Goal: Information Seeking & Learning: Learn about a topic

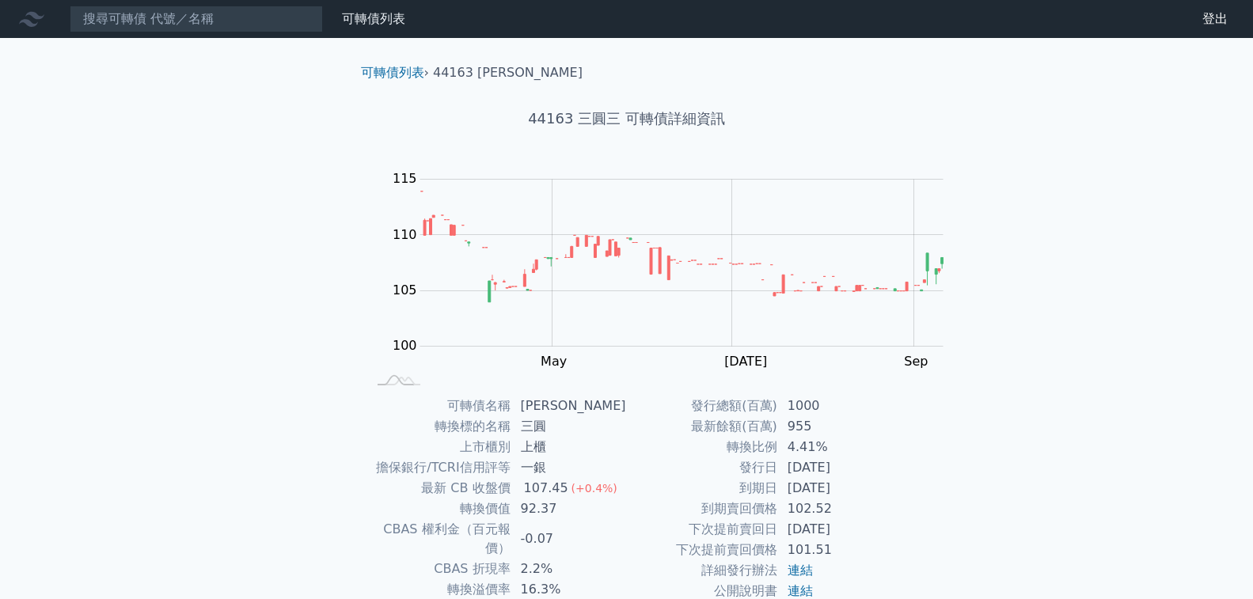
click at [116, 38] on div "可轉債列表 財務數據 可轉債列表 財務數據 登出 登出 可轉債列表 › 44163 三圓三 44163 三圓三 可轉債詳細資訊 Zoom Out 102 98…" at bounding box center [626, 376] width 1253 height 752
click at [122, 33] on nav "可轉債列表 財務數據 可轉債列表 財務數據 登出 登出" at bounding box center [626, 19] width 1253 height 38
click at [133, 20] on input at bounding box center [196, 19] width 253 height 27
paste input "[PERSON_NAME]"
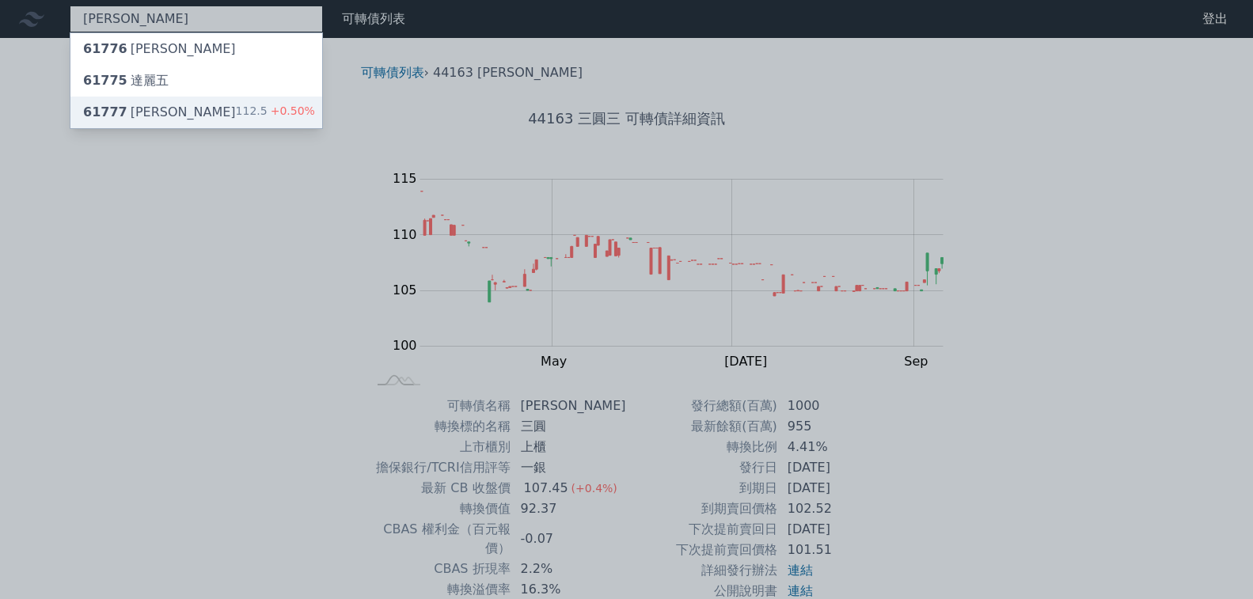
type input "[PERSON_NAME]"
click at [143, 102] on div "61777 達麗七 112.5 +0.50%" at bounding box center [196, 113] width 252 height 32
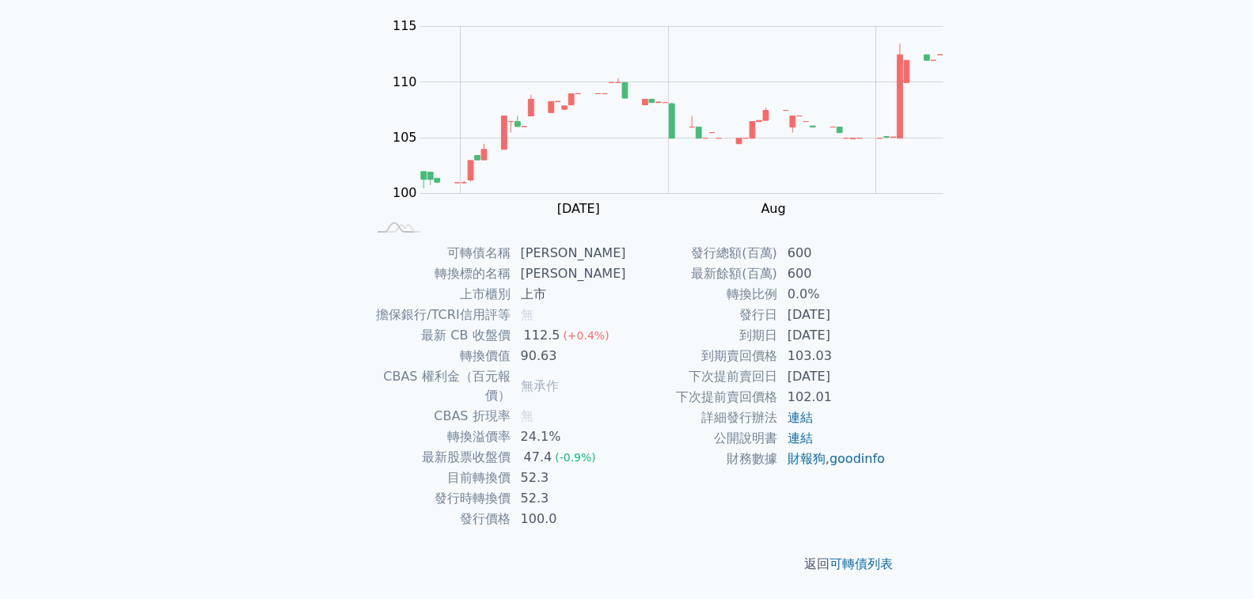
scroll to position [292, 0]
drag, startPoint x: 632, startPoint y: 255, endPoint x: 697, endPoint y: 262, distance: 65.3
click at [627, 262] on tbody "可轉債名稱 [PERSON_NAME] 轉換標的名稱 達麗 上市櫃別 上市 擔保銀行/TCRI信用評等 無 最新 CB 收盤價 112.5 (+0.4%) 轉…" at bounding box center [497, 386] width 260 height 286
click at [627, 468] on td "52.3" at bounding box center [569, 478] width 116 height 21
drag, startPoint x: 686, startPoint y: 297, endPoint x: 574, endPoint y: 287, distance: 112.8
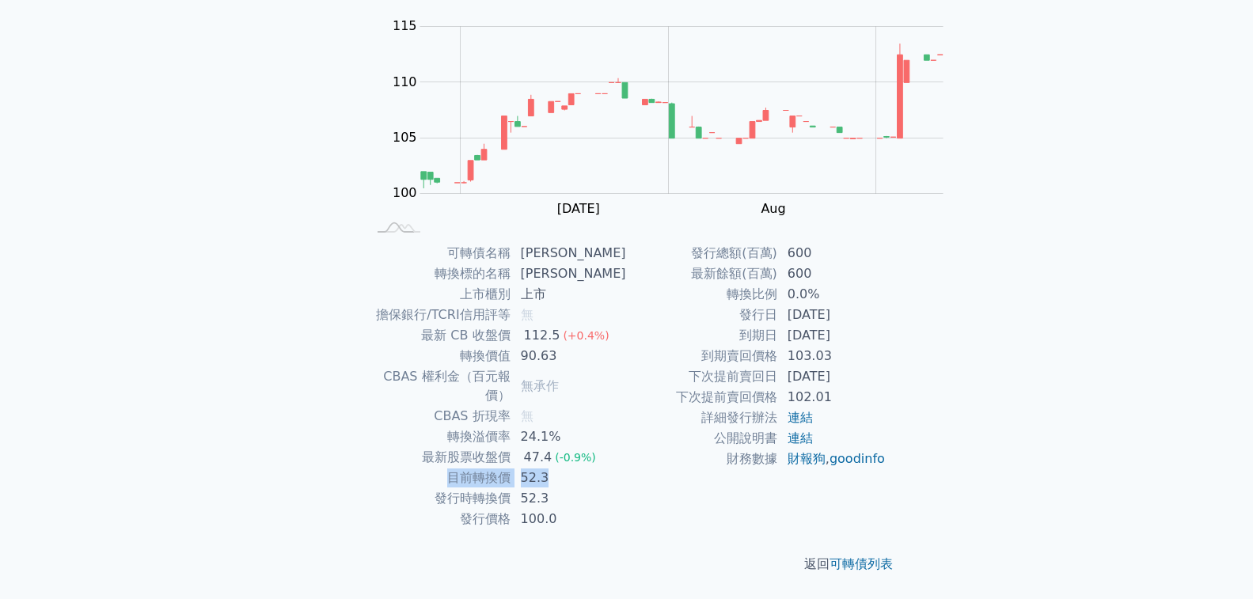
click at [574, 468] on tr "目前轉換價 52.3" at bounding box center [497, 478] width 260 height 21
drag, startPoint x: 579, startPoint y: 391, endPoint x: 715, endPoint y: 394, distance: 136.1
click at [715, 325] on tr "發行日 [DATE]" at bounding box center [757, 315] width 260 height 21
click at [627, 488] on td "52.3" at bounding box center [569, 498] width 116 height 21
drag, startPoint x: 692, startPoint y: 311, endPoint x: 693, endPoint y: 243, distance: 68.1
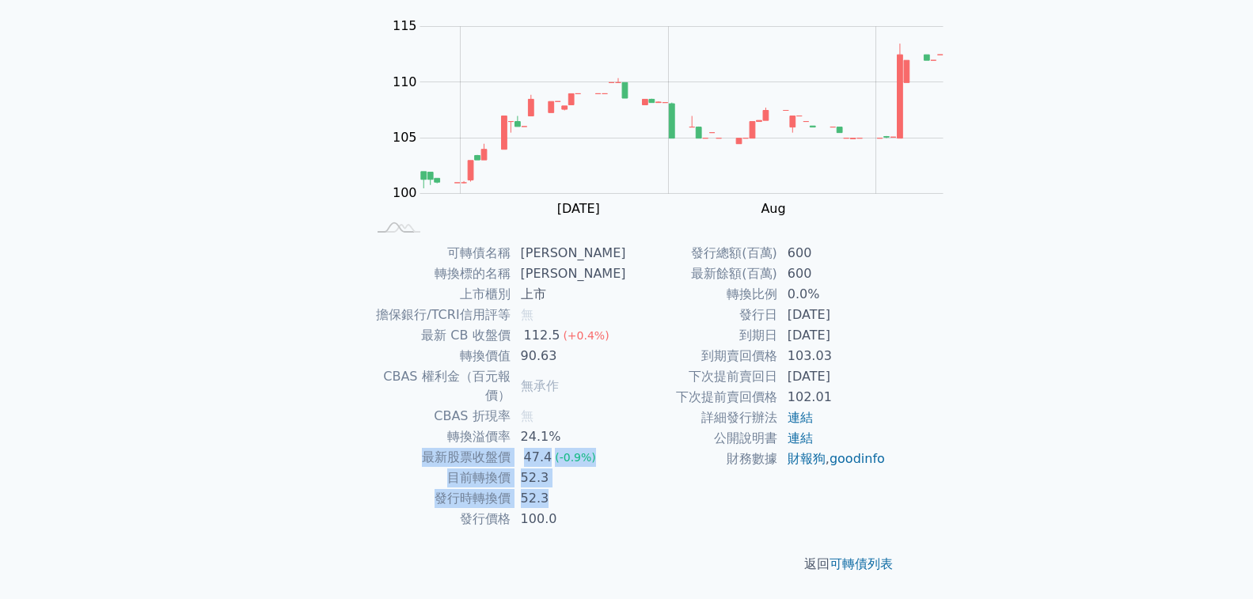
click at [627, 244] on tbody "可轉債名稱 [PERSON_NAME] 轉換標的名稱 達麗 上市櫃別 上市 擔保銀行/TCRI信用評等 無 最新 CB 收盤價 112.5 (+0.4%) 轉…" at bounding box center [497, 386] width 260 height 286
click at [627, 468] on td "52.3" at bounding box center [569, 478] width 116 height 21
drag, startPoint x: 631, startPoint y: 219, endPoint x: 680, endPoint y: 212, distance: 49.6
click at [627, 366] on td "無承作" at bounding box center [569, 386] width 116 height 40
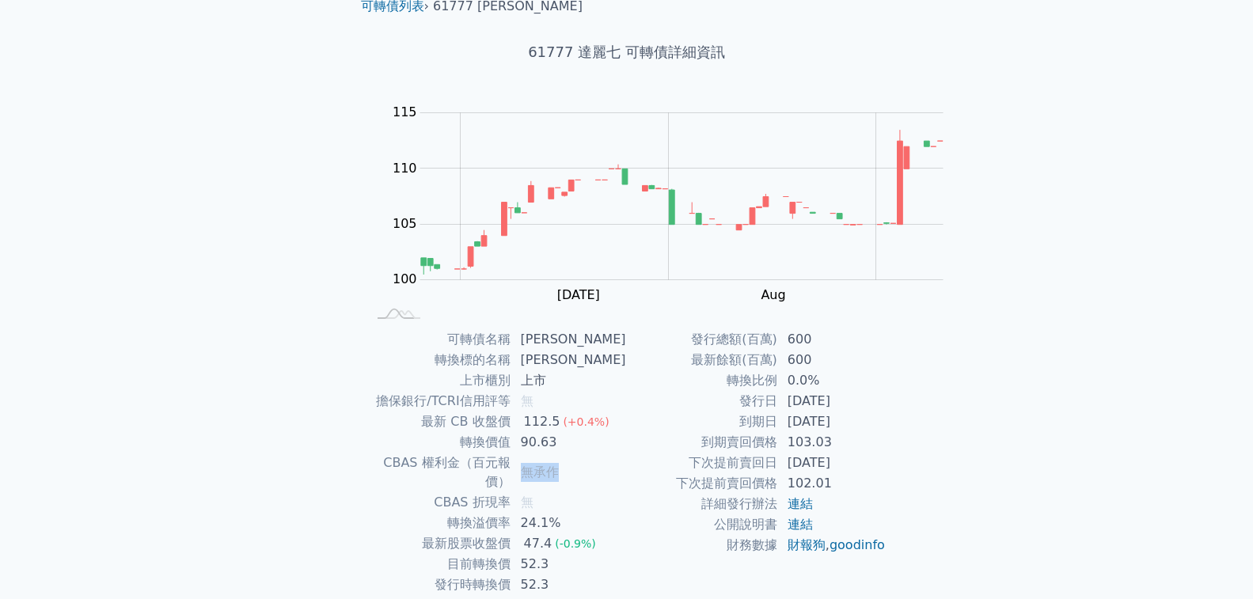
scroll to position [0, 0]
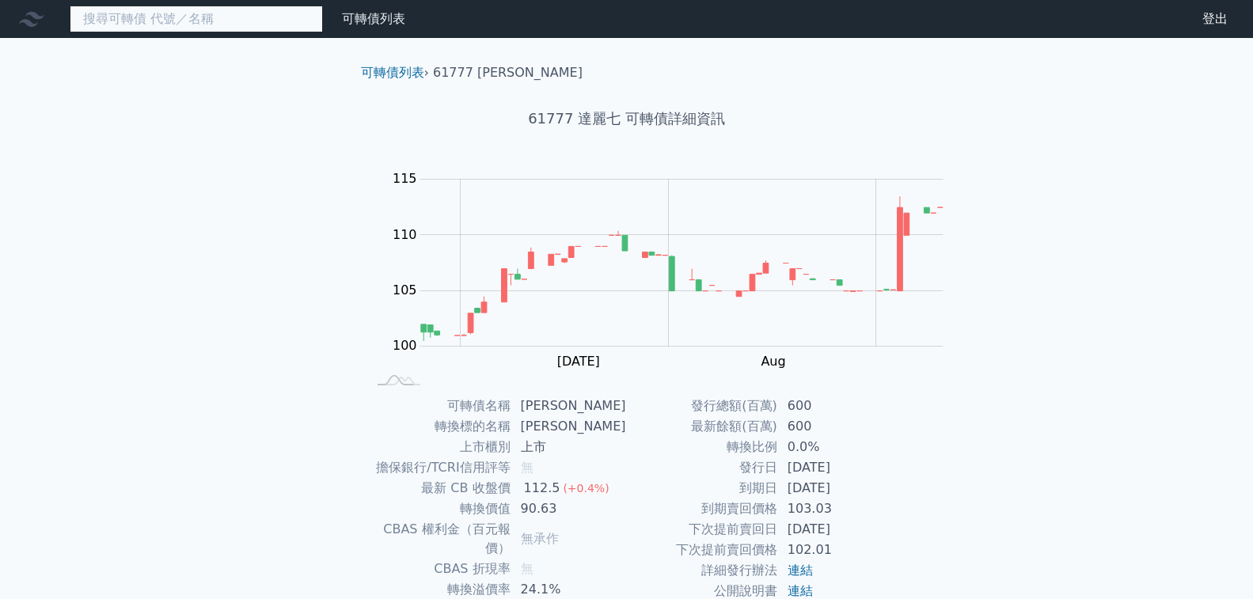
click at [147, 30] on input at bounding box center [196, 19] width 253 height 27
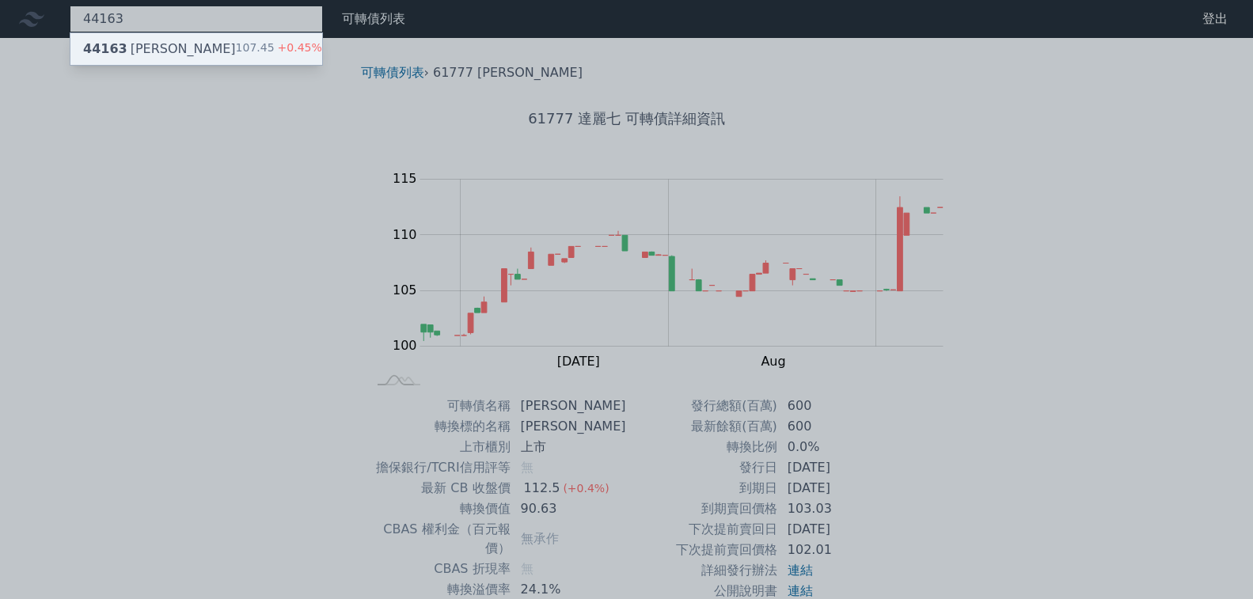
type input "44163"
click at [146, 40] on div "44163 三圓三 107.45 +0.45%" at bounding box center [196, 49] width 252 height 32
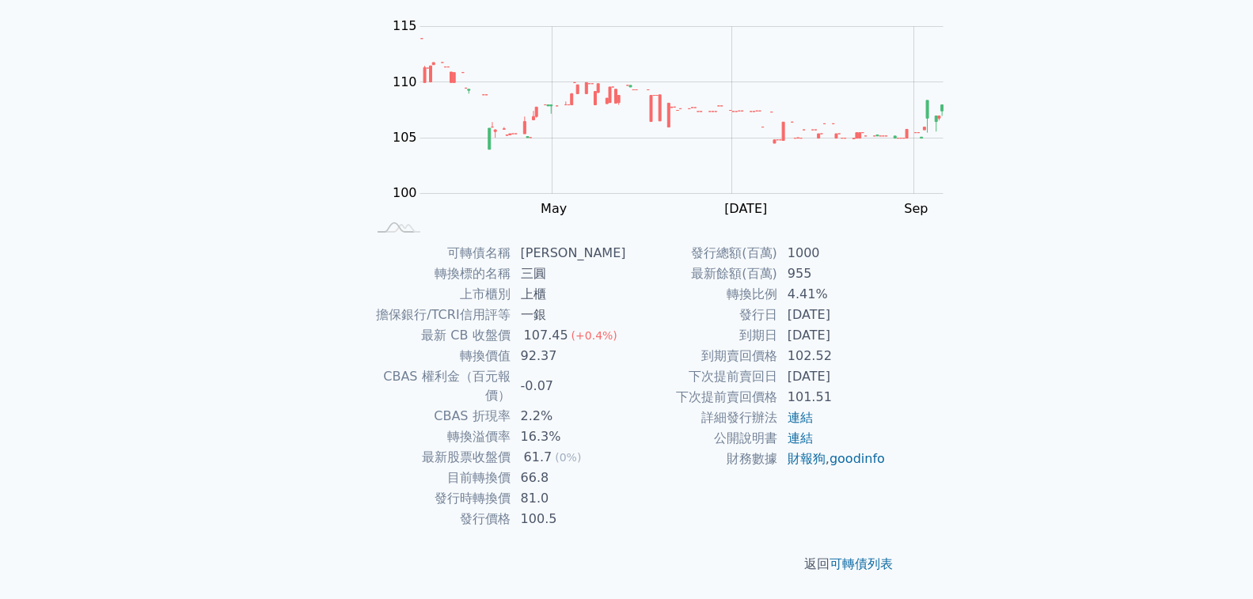
scroll to position [158, 0]
drag, startPoint x: 627, startPoint y: 460, endPoint x: 671, endPoint y: 460, distance: 44.3
click at [627, 509] on td "100.5" at bounding box center [569, 519] width 116 height 21
drag, startPoint x: 589, startPoint y: 442, endPoint x: 679, endPoint y: 409, distance: 95.9
click at [627, 488] on tr "發行時轉換價 81.0" at bounding box center [497, 498] width 260 height 21
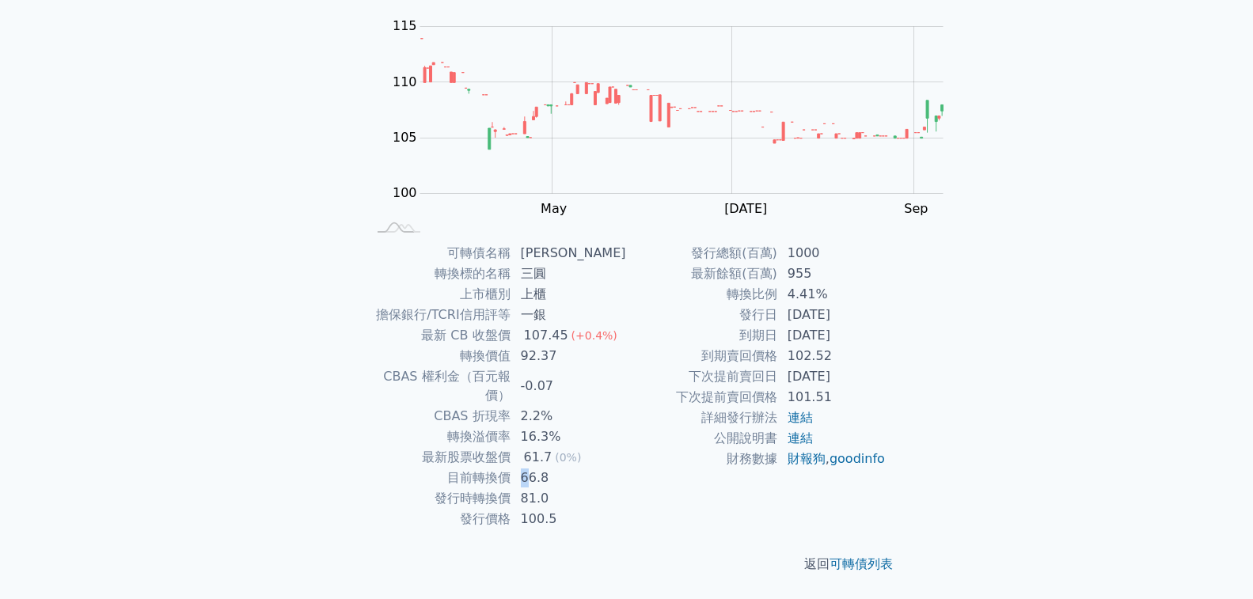
drag, startPoint x: 628, startPoint y: 422, endPoint x: 659, endPoint y: 423, distance: 30.9
click at [627, 468] on td "66.8" at bounding box center [569, 478] width 116 height 21
click at [778, 346] on td "[DATE]" at bounding box center [832, 335] width 108 height 21
drag, startPoint x: 574, startPoint y: 182, endPoint x: 712, endPoint y: 187, distance: 137.8
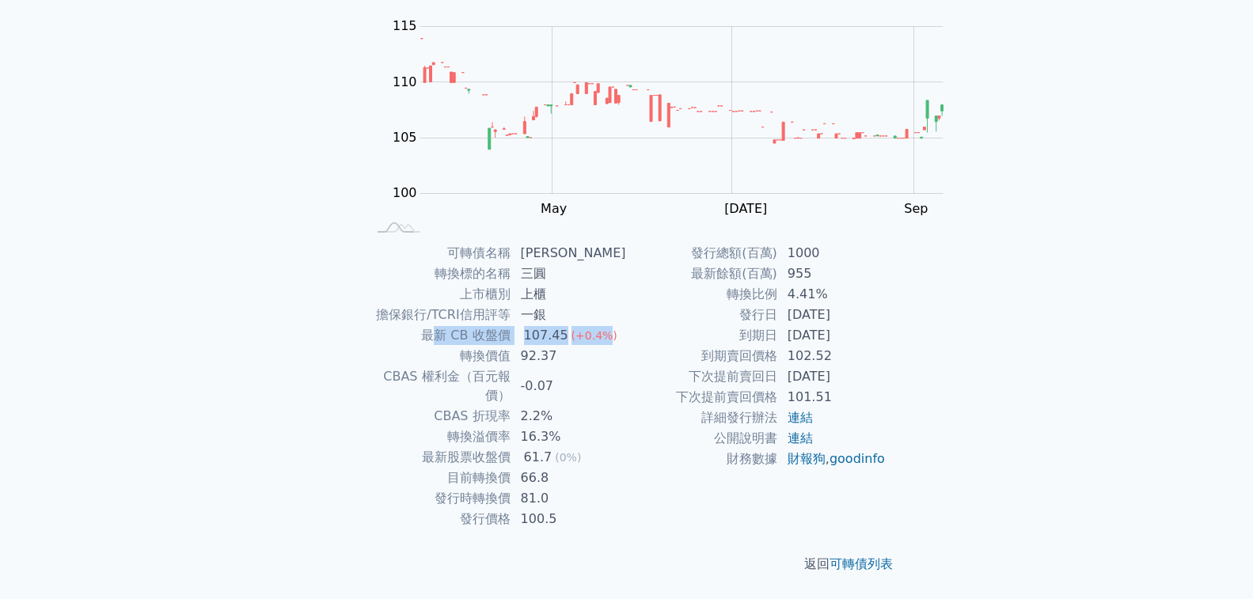
click at [627, 325] on tr "最新 CB 收盤價 107.45 (+0.4%)" at bounding box center [497, 335] width 260 height 21
drag, startPoint x: 721, startPoint y: 165, endPoint x: 523, endPoint y: 157, distance: 198.0
click at [523, 305] on tr "擔保銀行/TCRI信用評等 一銀" at bounding box center [497, 315] width 260 height 21
drag, startPoint x: 579, startPoint y: 348, endPoint x: 687, endPoint y: 348, distance: 107.6
click at [687, 263] on tr "發行總額(百萬) 1000" at bounding box center [757, 253] width 260 height 21
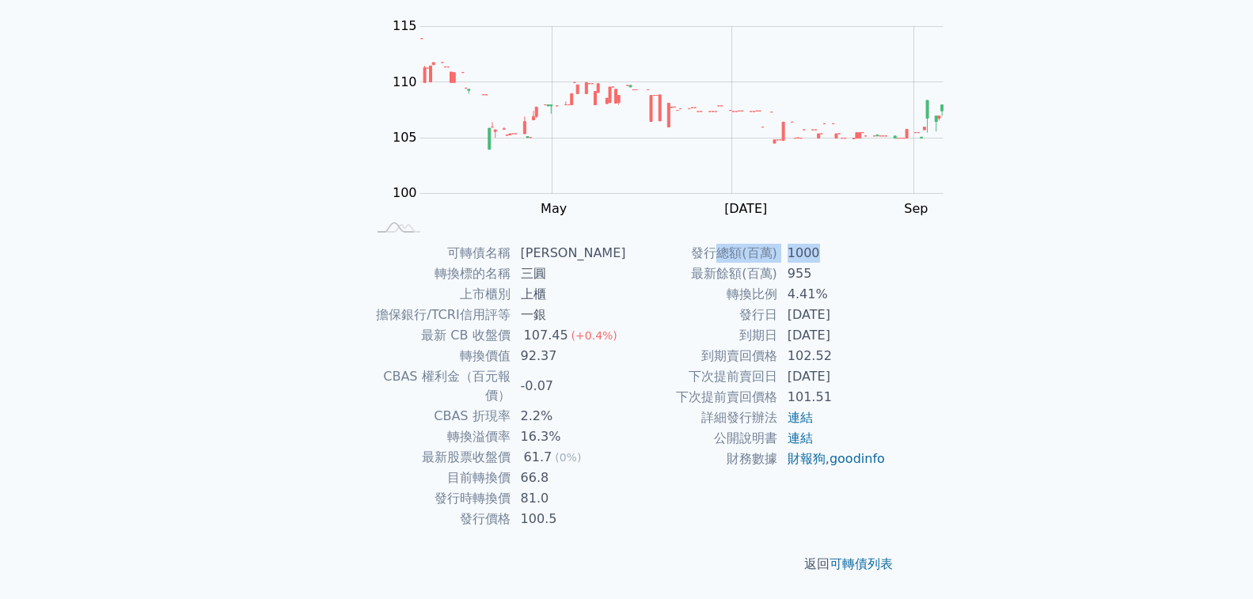
click at [778, 263] on td "1000" at bounding box center [832, 253] width 108 height 21
drag, startPoint x: 677, startPoint y: 362, endPoint x: 554, endPoint y: 340, distance: 124.6
click at [627, 340] on tbody "發行總額(百萬) 1000 最新餘額(百萬) 955 轉換比例 4.41% 發行日 [DATE] 到期日 [DATE] 到期賣回價格 102.52 下次提前賣…" at bounding box center [757, 356] width 260 height 226
click at [627, 263] on td "發行總額(百萬)" at bounding box center [702, 253] width 151 height 21
drag, startPoint x: 544, startPoint y: 345, endPoint x: 712, endPoint y: 373, distance: 170.8
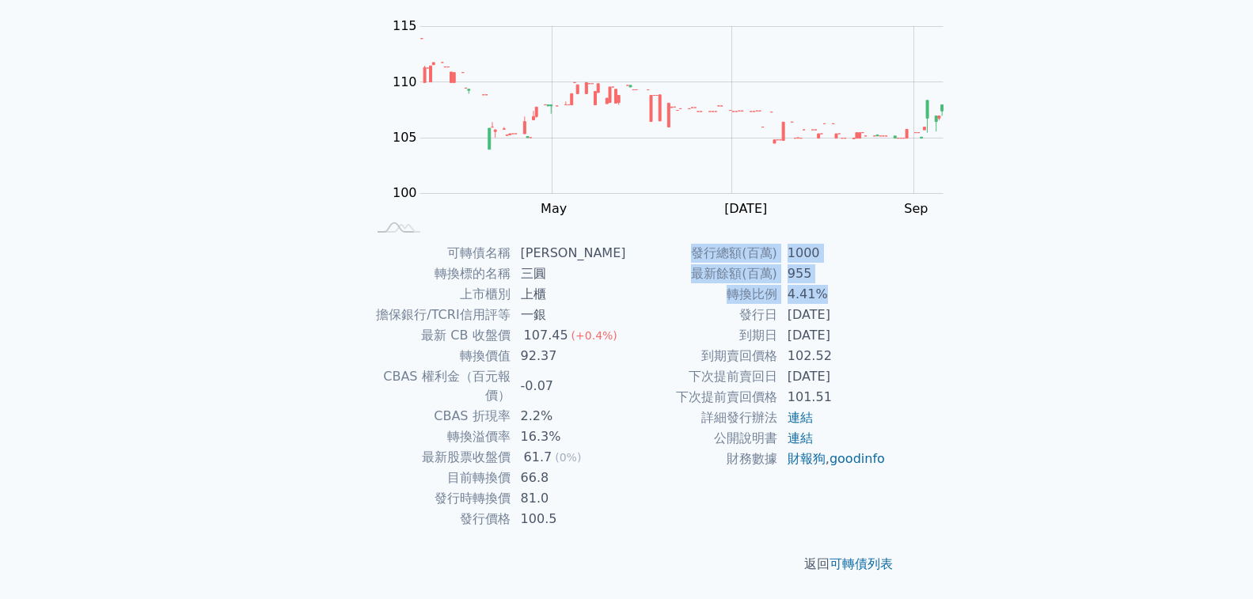
click at [712, 373] on tbody "發行總額(百萬) 1000 最新餘額(百萬) 955 轉換比例 4.41% 發行日 [DATE] 到期日 [DATE] 到期賣回價格 102.52 下次提前賣…" at bounding box center [757, 356] width 260 height 226
click at [778, 305] on td "4.41%" at bounding box center [832, 294] width 108 height 21
drag, startPoint x: 712, startPoint y: 373, endPoint x: 576, endPoint y: 328, distance: 143.1
click at [576, 328] on div "可轉債名稱 三圓三 轉換標的名稱 三圓 上市櫃別 上櫃 擔保銀行/TCRI信用評等 一銀 最新 CB 收盤價 107.45 (+0.4%) 轉換價值 92.3…" at bounding box center [626, 386] width 557 height 286
click at [511, 488] on td "發行時轉換價" at bounding box center [439, 498] width 144 height 21
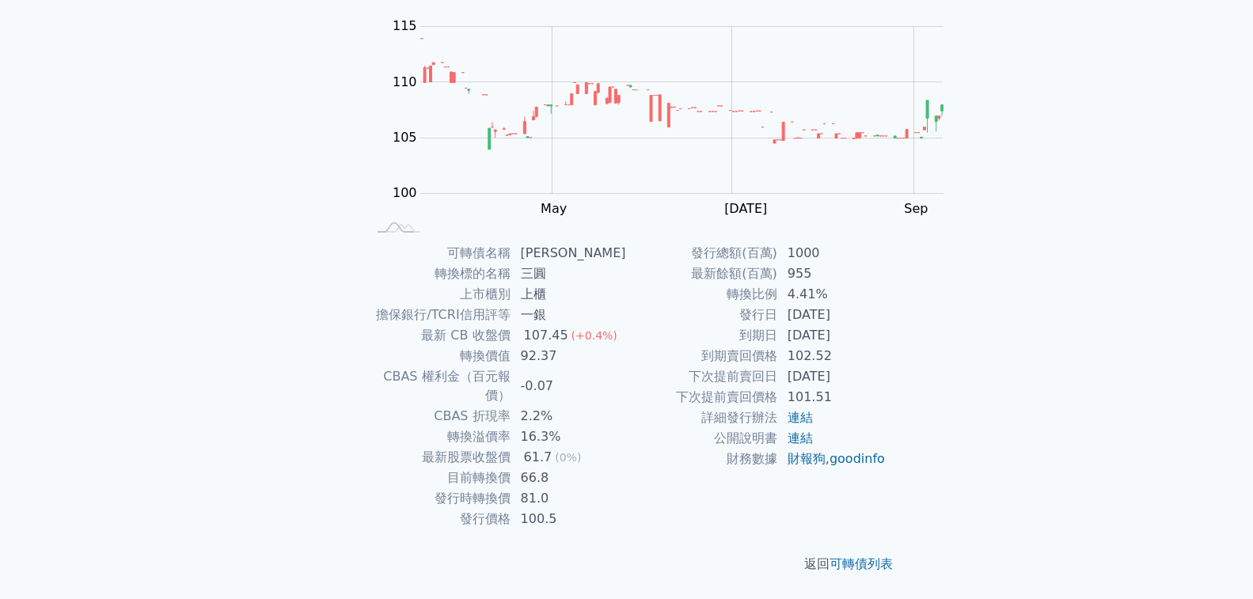
click at [242, 450] on div "可轉債列表 財務數據 可轉債列表 財務數據 登出 登出 可轉債列表 › 44163 三圓三 44163 三圓三 可轉債詳細資訊 Zoom Out 102 98…" at bounding box center [626, 223] width 1253 height 752
click at [568, 265] on tbody "可轉債名稱 三圓三 轉換標的名稱 三圓 上市櫃別 上櫃 擔保銀行/TCRI信用評等 一銀 最新 CB 收盤價 107.45 (+0.4%) 轉換價值 92.3…" at bounding box center [497, 386] width 260 height 286
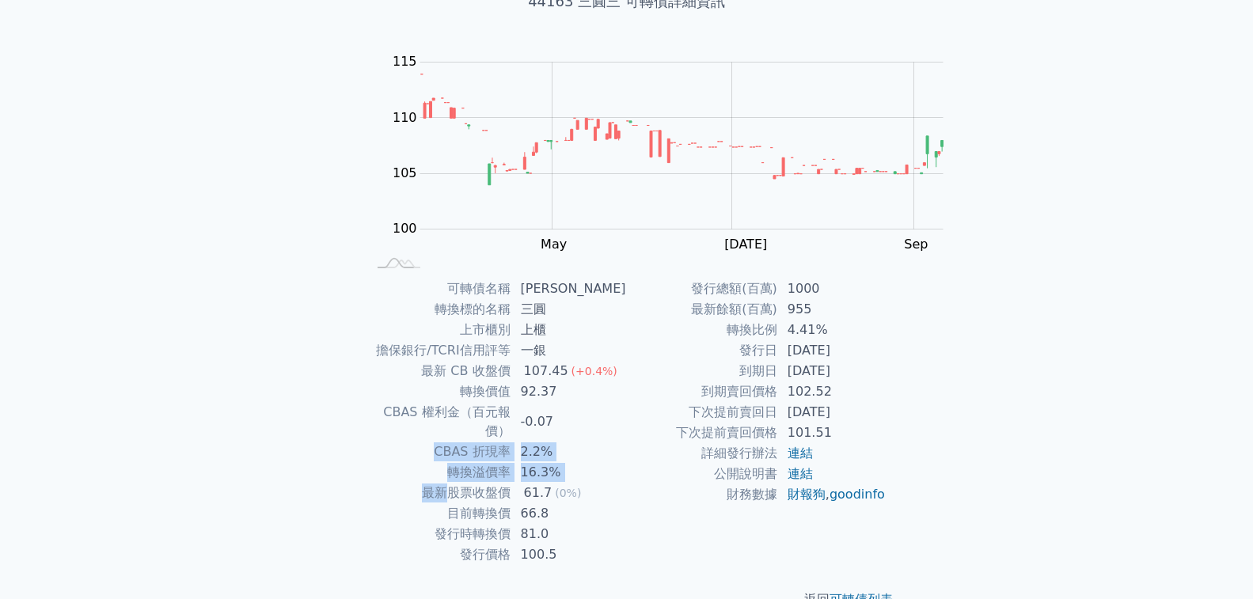
scroll to position [0, 0]
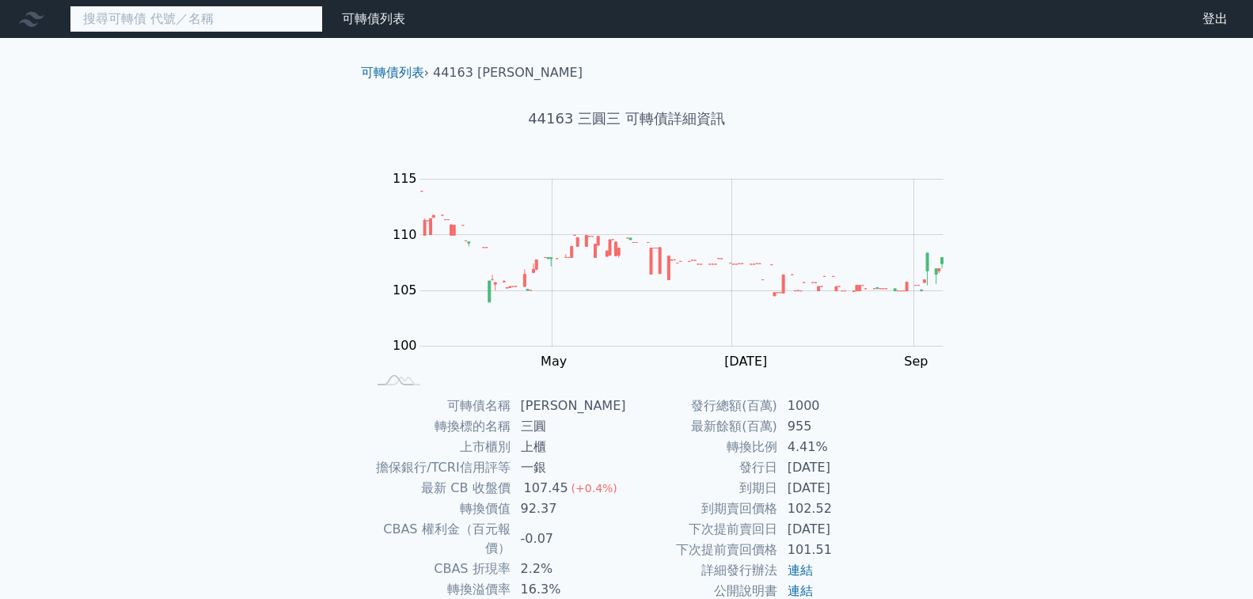
click at [165, 20] on input at bounding box center [196, 19] width 253 height 27
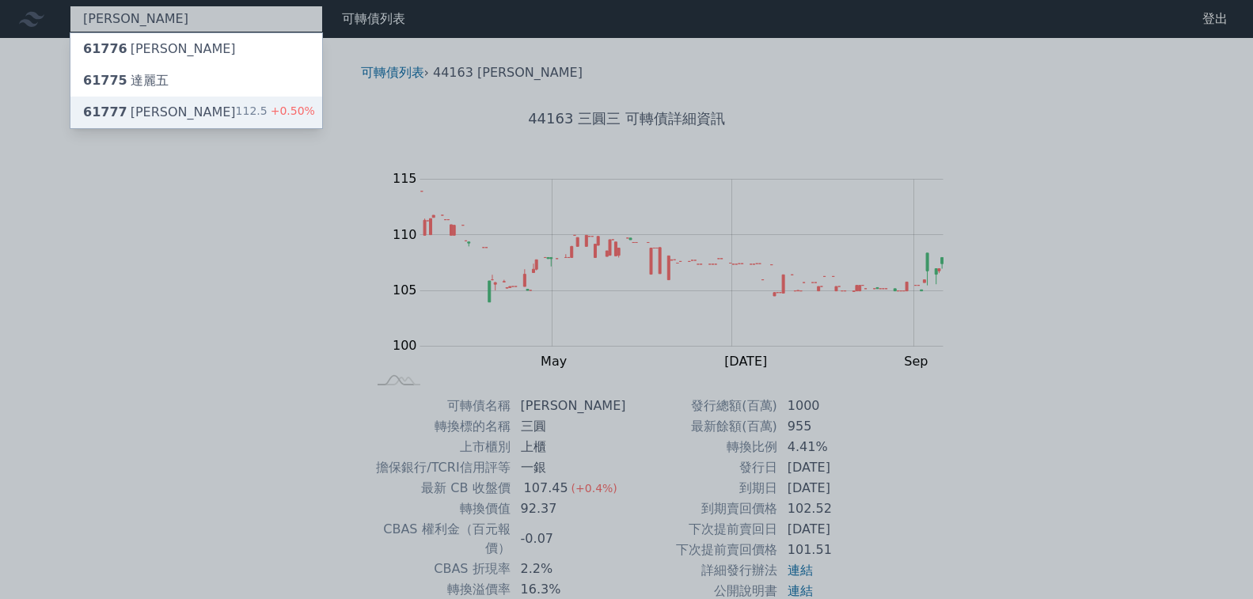
type input "[PERSON_NAME]"
click at [236, 108] on div "112.5 +0.50%" at bounding box center [275, 112] width 79 height 19
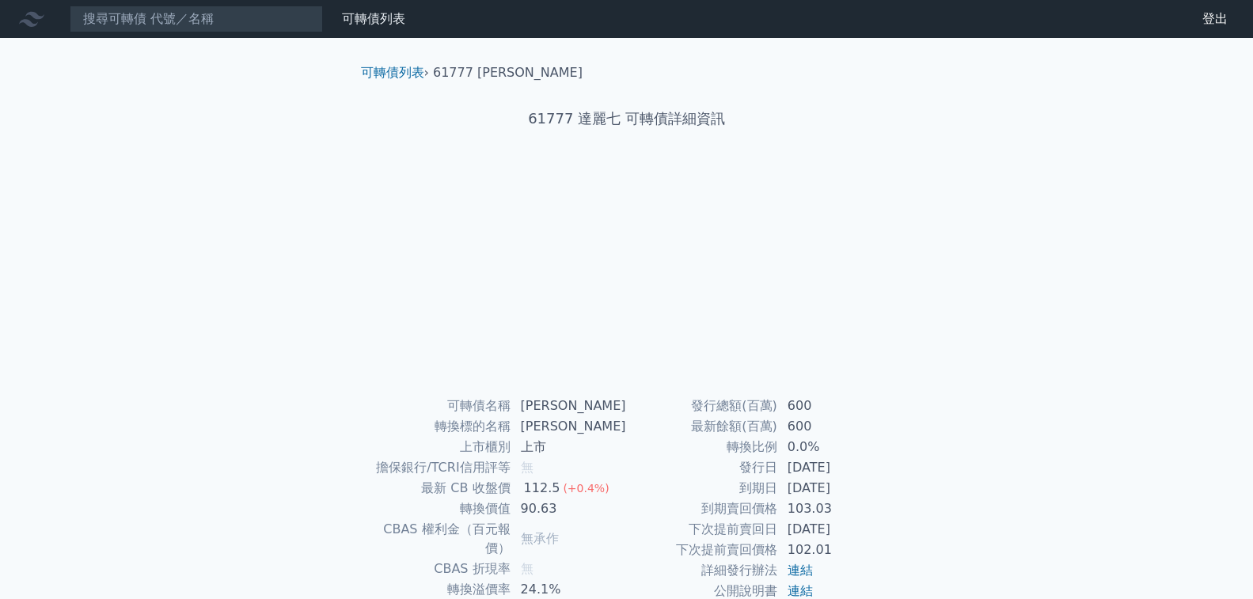
scroll to position [79, 0]
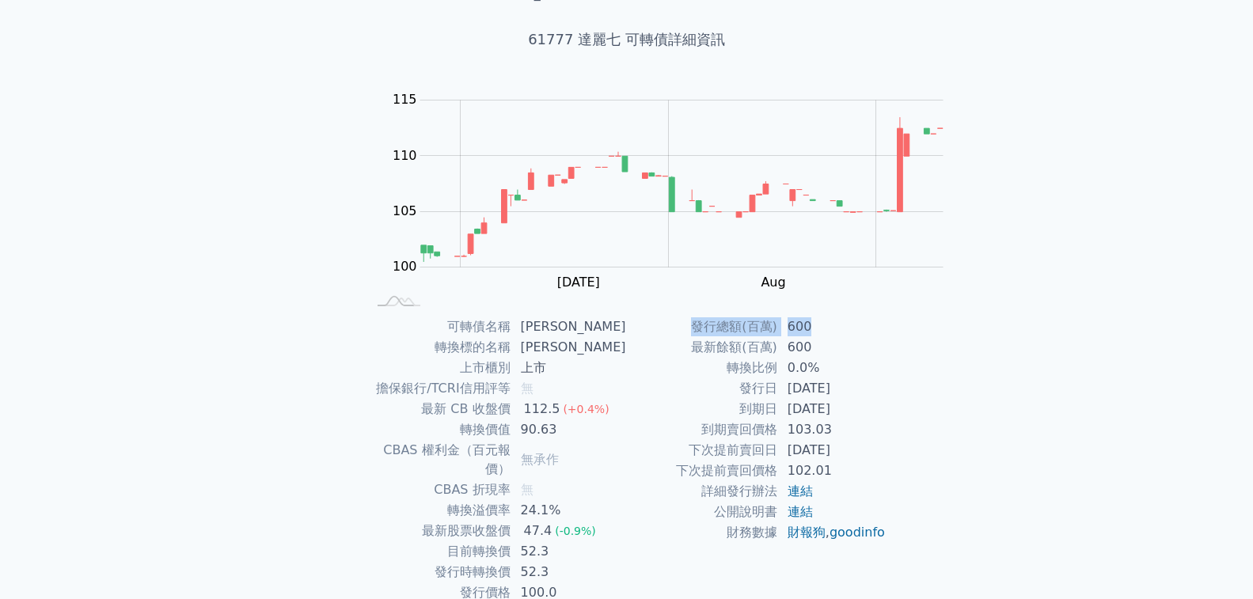
drag, startPoint x: 631, startPoint y: 556, endPoint x: 544, endPoint y: 547, distance: 87.6
click at [627, 337] on tr "發行總額(百萬) 600" at bounding box center [757, 327] width 260 height 21
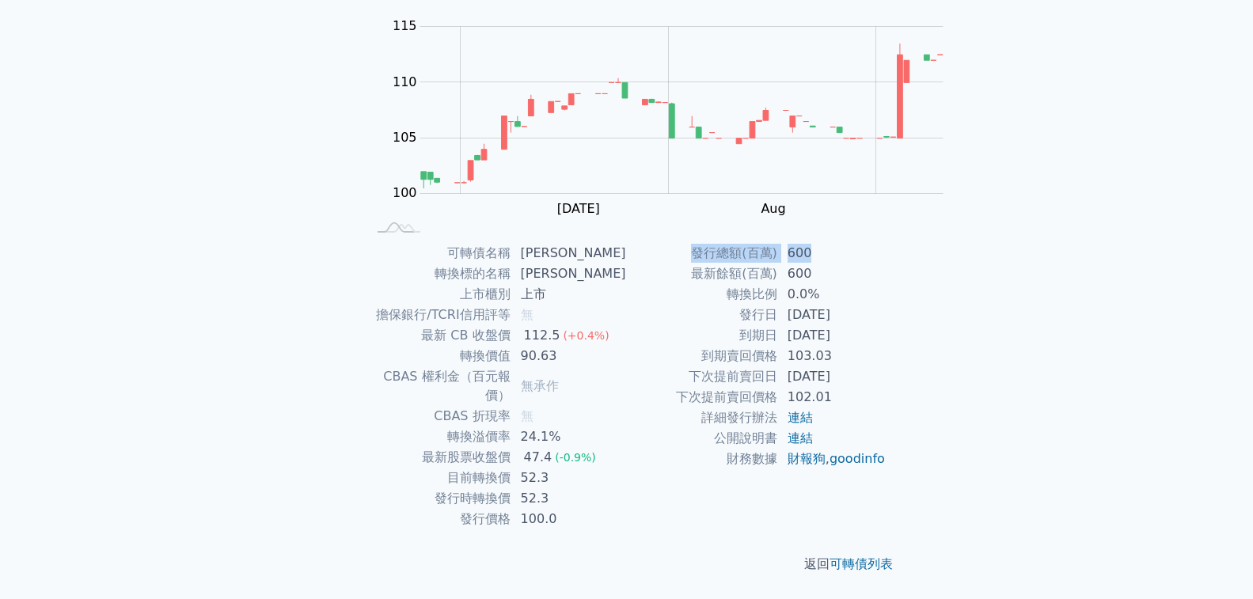
scroll to position [0, 0]
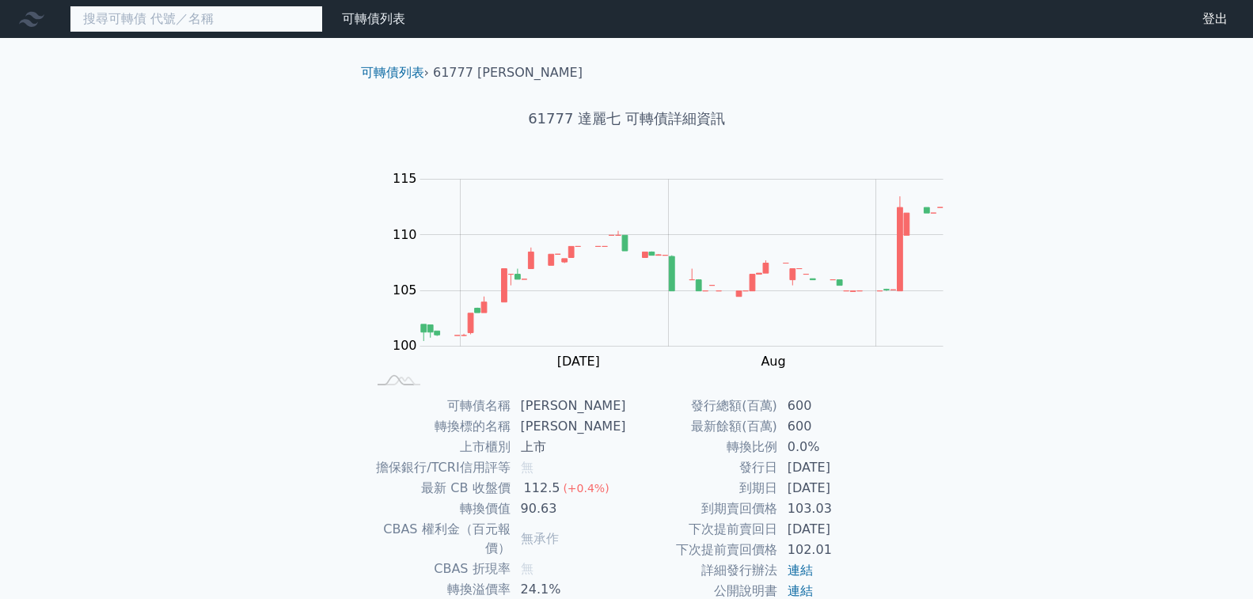
click at [138, 23] on input at bounding box center [196, 19] width 253 height 27
paste input "雷科"
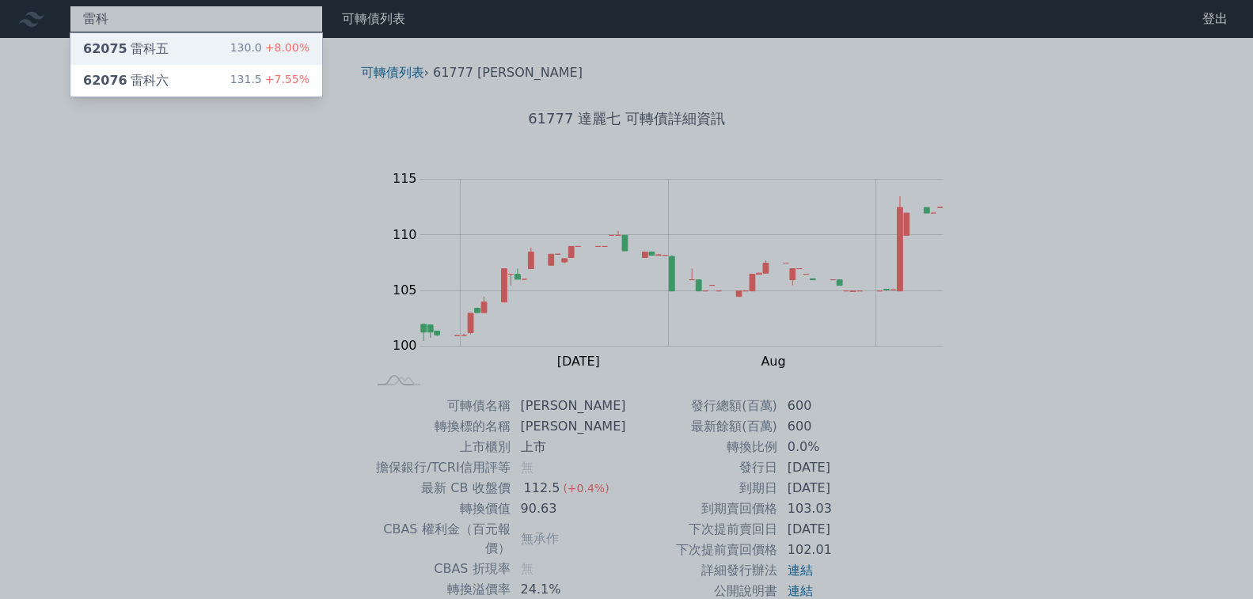
type input "雷科"
click at [154, 47] on div "62075 雷科五 130.0 +8.00%" at bounding box center [196, 49] width 252 height 32
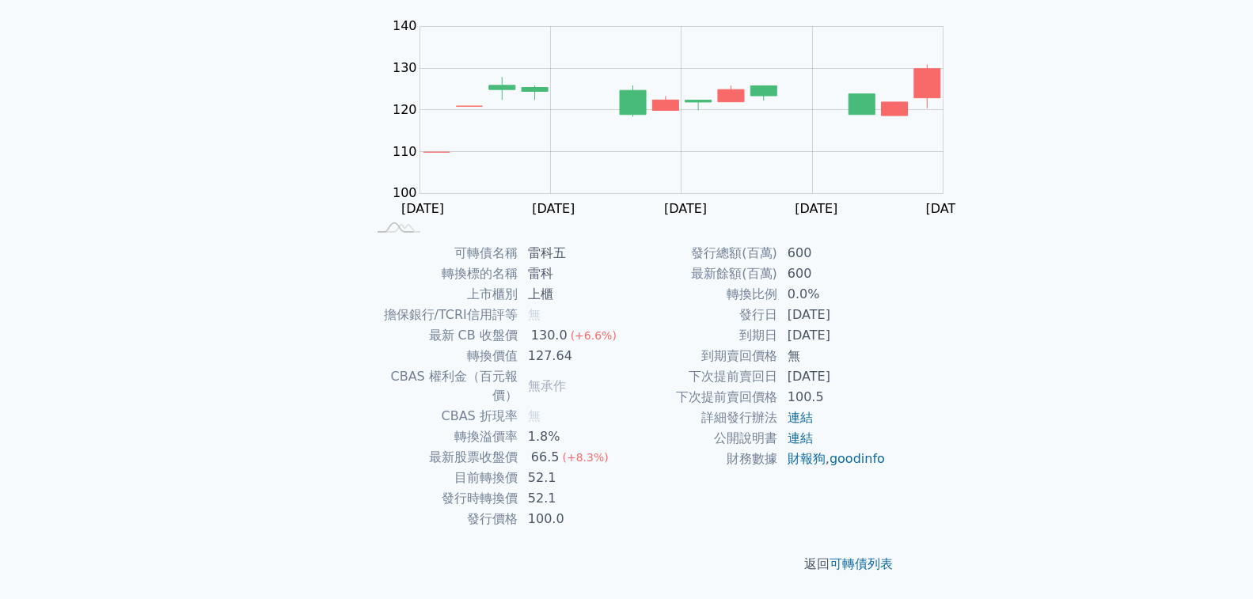
scroll to position [237, 0]
drag, startPoint x: 609, startPoint y: 457, endPoint x: 729, endPoint y: 475, distance: 120.7
click at [729, 469] on tbody "發行總額(百萬) 600 最新餘額(百萬) 600 轉換比例 0.0% 發行日 [DATE] 到期日 [DATE] 到期賣回價格 無 下次提前賣回日 [DAT…" at bounding box center [757, 356] width 260 height 226
click at [778, 346] on td "[DATE]" at bounding box center [832, 335] width 108 height 21
drag, startPoint x: 729, startPoint y: 476, endPoint x: 572, endPoint y: 448, distance: 159.2
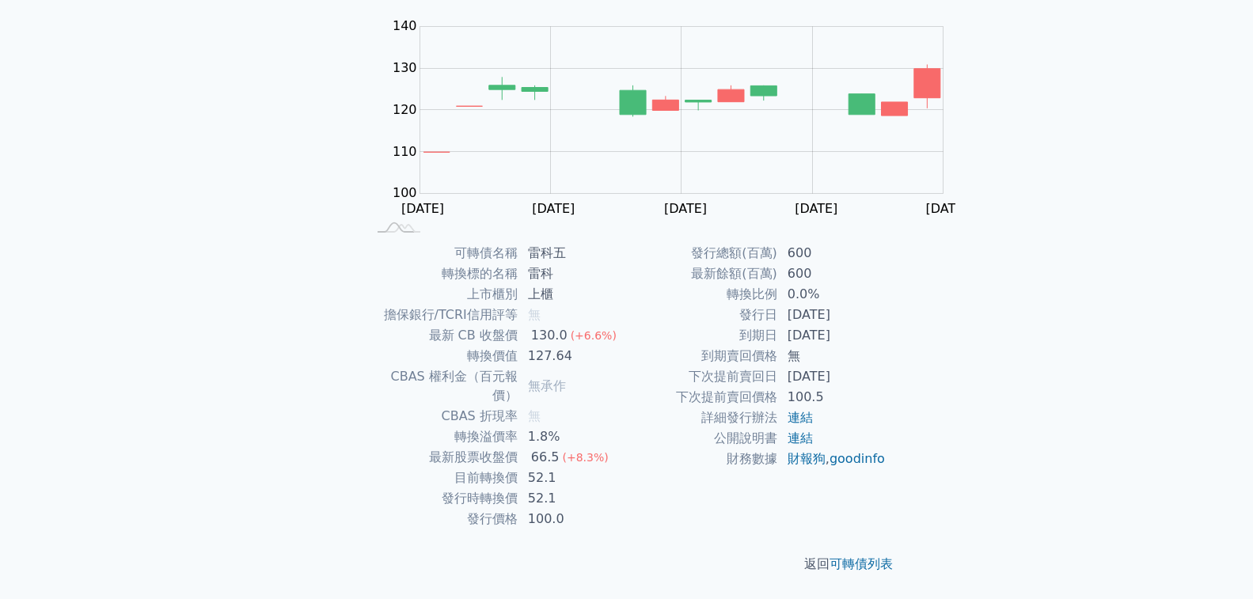
click at [627, 450] on tbody "發行總額(百萬) 600 最新餘額(百萬) 600 轉換比例 0.0% 發行日 [DATE] 到期日 [DATE] 到期賣回價格 無 下次提前賣回日 [DAT…" at bounding box center [757, 356] width 260 height 226
drag, startPoint x: 557, startPoint y: 325, endPoint x: 606, endPoint y: 345, distance: 52.9
click at [606, 345] on div "可轉債名稱 雷科五 轉換標的名稱 雷科 上市櫃別 上櫃 擔保銀行/TCRI信用評等 無 最新 CB 收盤價 130.0 (+6.6%) 轉換價值 127.64…" at bounding box center [626, 386] width 557 height 286
click at [778, 263] on td "600" at bounding box center [832, 253] width 108 height 21
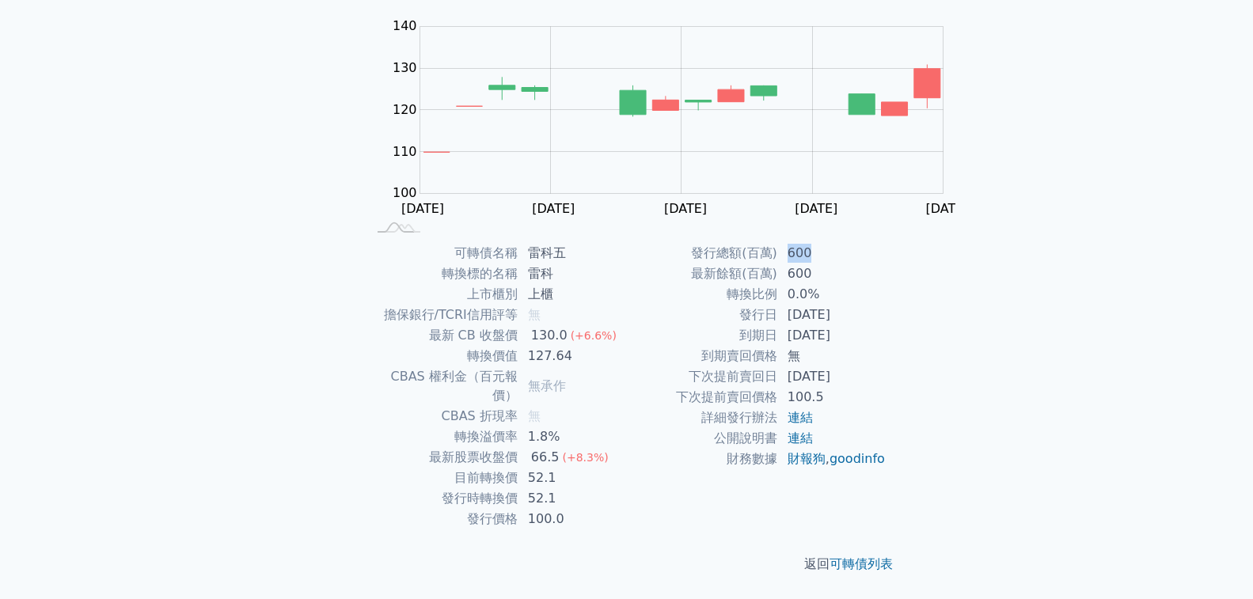
click at [778, 263] on td "600" at bounding box center [832, 253] width 108 height 21
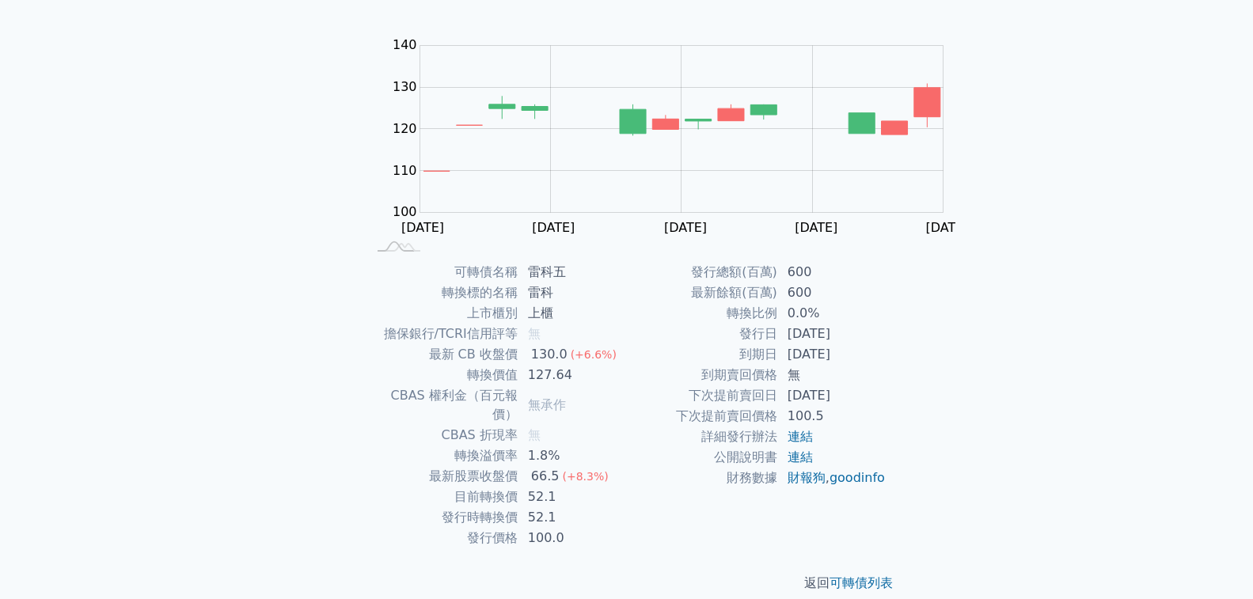
click at [518, 344] on td "最新 CB 收盤價" at bounding box center [442, 354] width 151 height 21
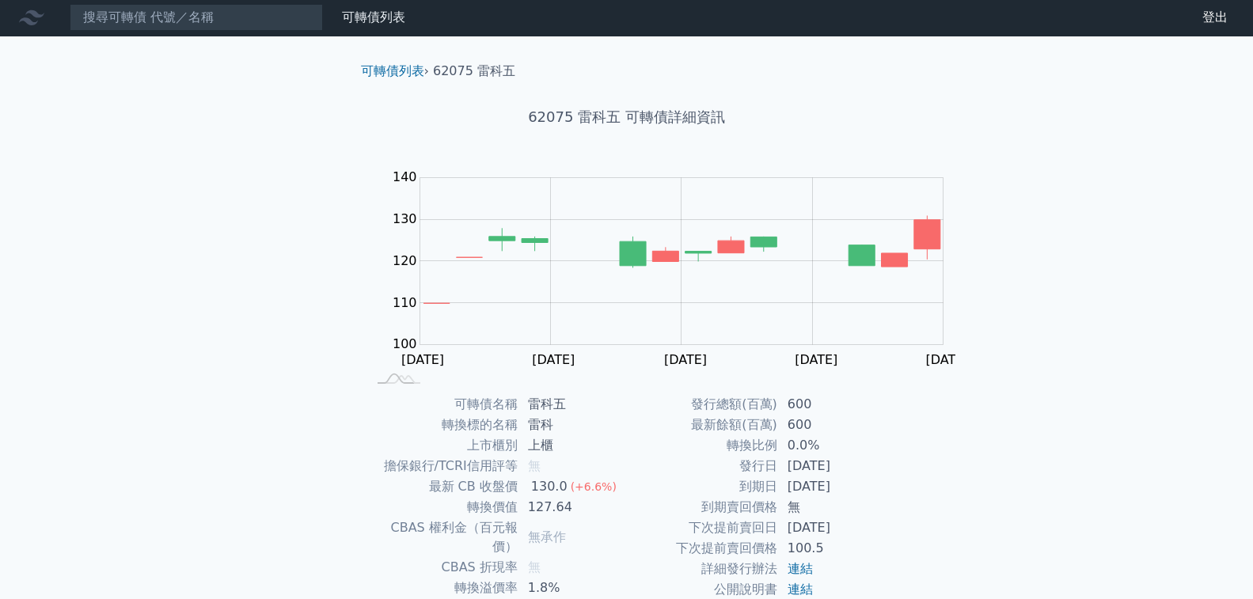
scroll to position [0, 0]
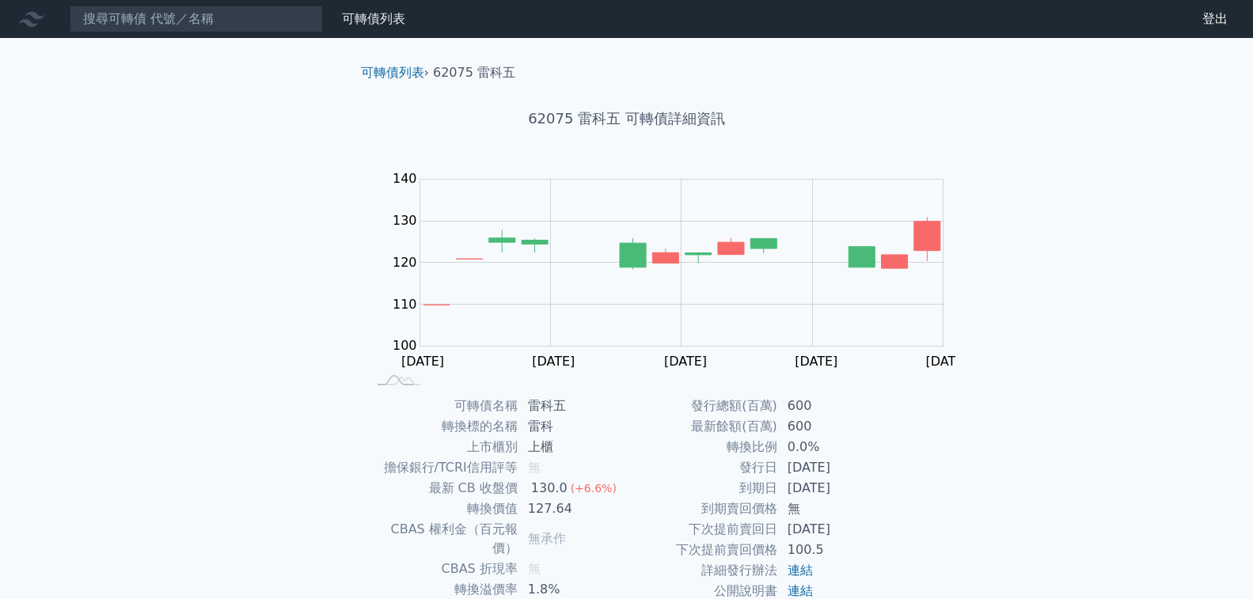
click at [9, 17] on div at bounding box center [34, 18] width 51 height 25
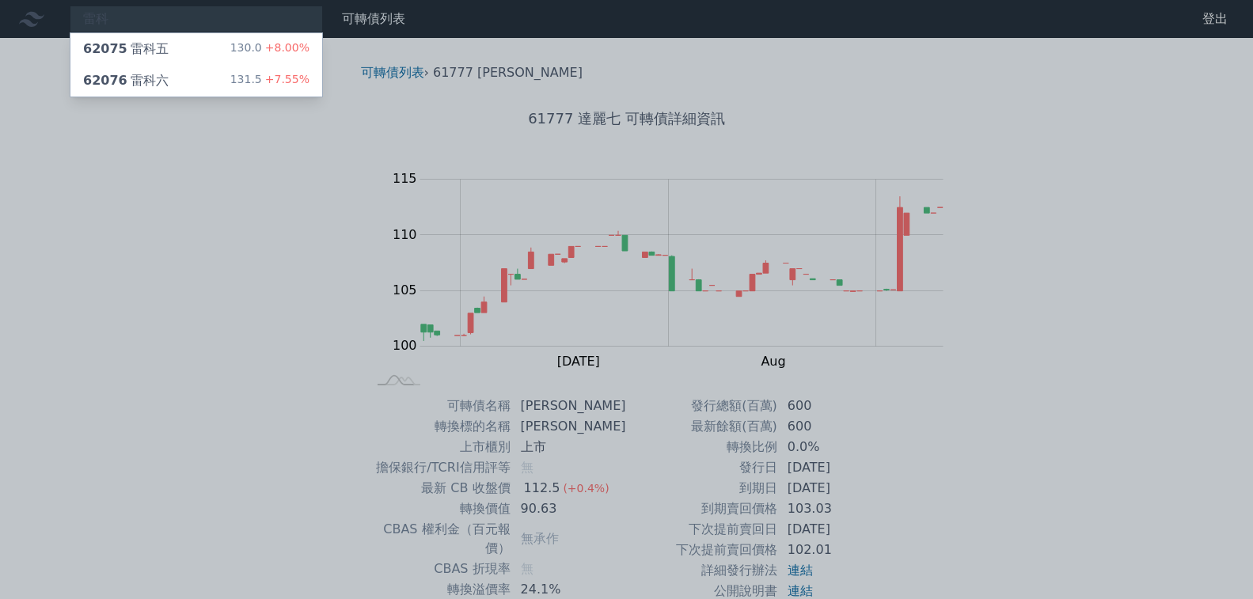
click at [349, 125] on div at bounding box center [626, 299] width 1253 height 599
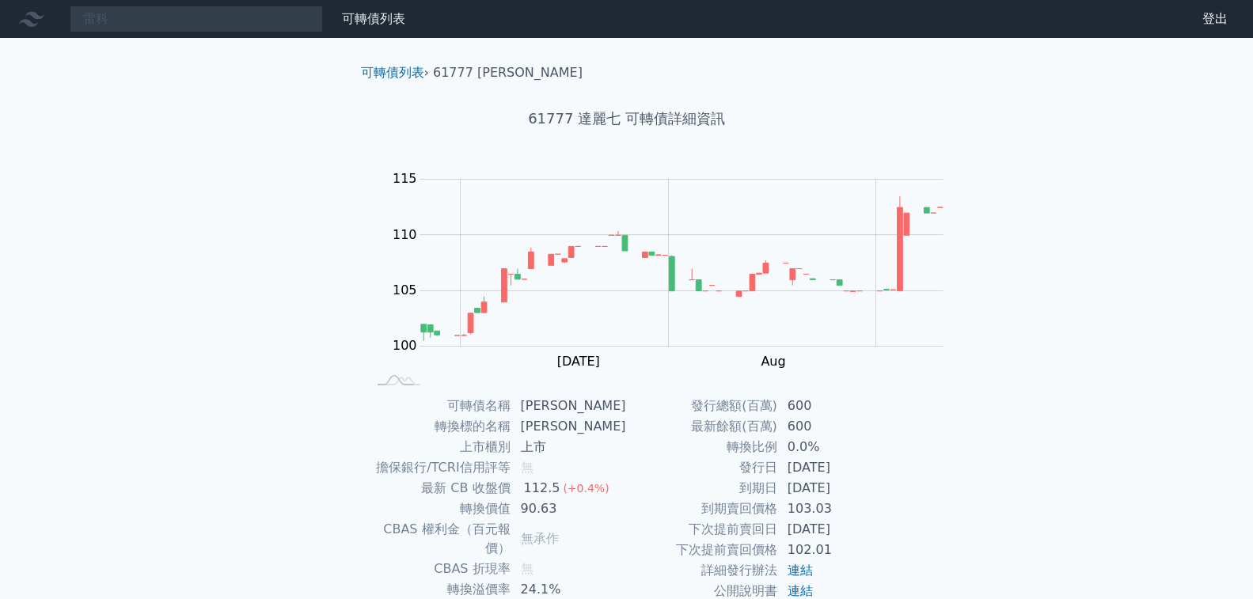
drag, startPoint x: 560, startPoint y: 2, endPoint x: 202, endPoint y: 141, distance: 384.3
click at [202, 141] on div "雷科 62075 雷科五 130.0 +8.00% 62076 雷科六 131.5 +7.55% 可轉債列表 財務數據 可轉債列表 財務數據 登出 登出 可轉…" at bounding box center [626, 376] width 1253 height 752
click at [139, 21] on div "雷科 62075 雷科五 130.0 +8.00% 62076 雷科六 131.5 +7.55%" at bounding box center [196, 19] width 253 height 27
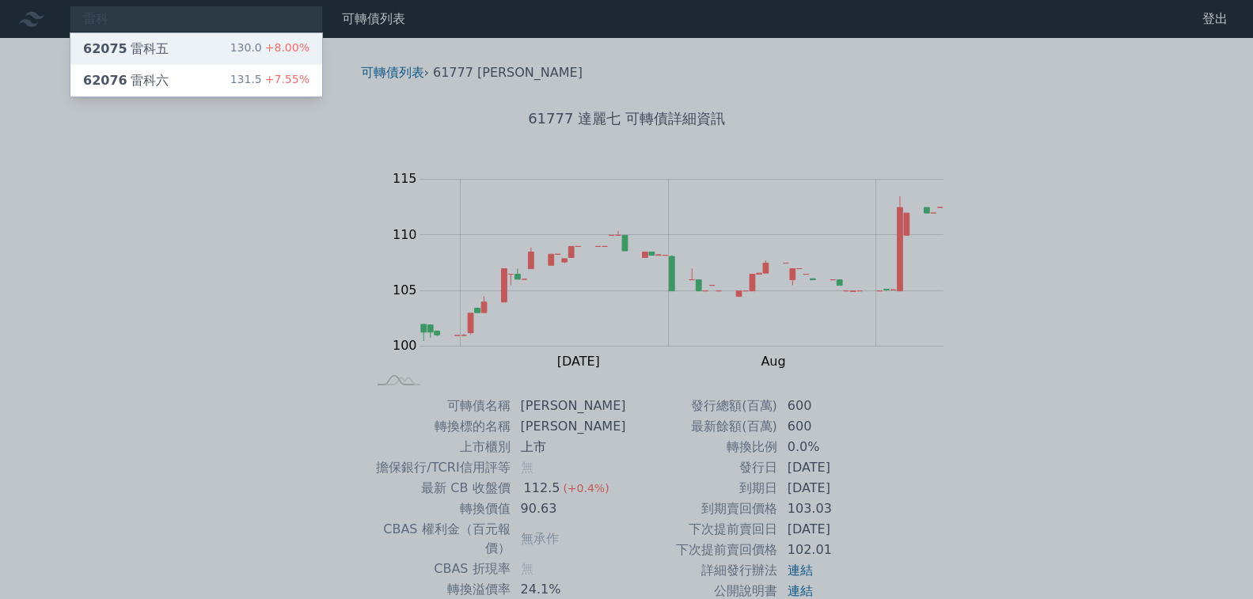
click at [136, 50] on div "62075 雷科五 130.0 +8.00%" at bounding box center [196, 49] width 252 height 32
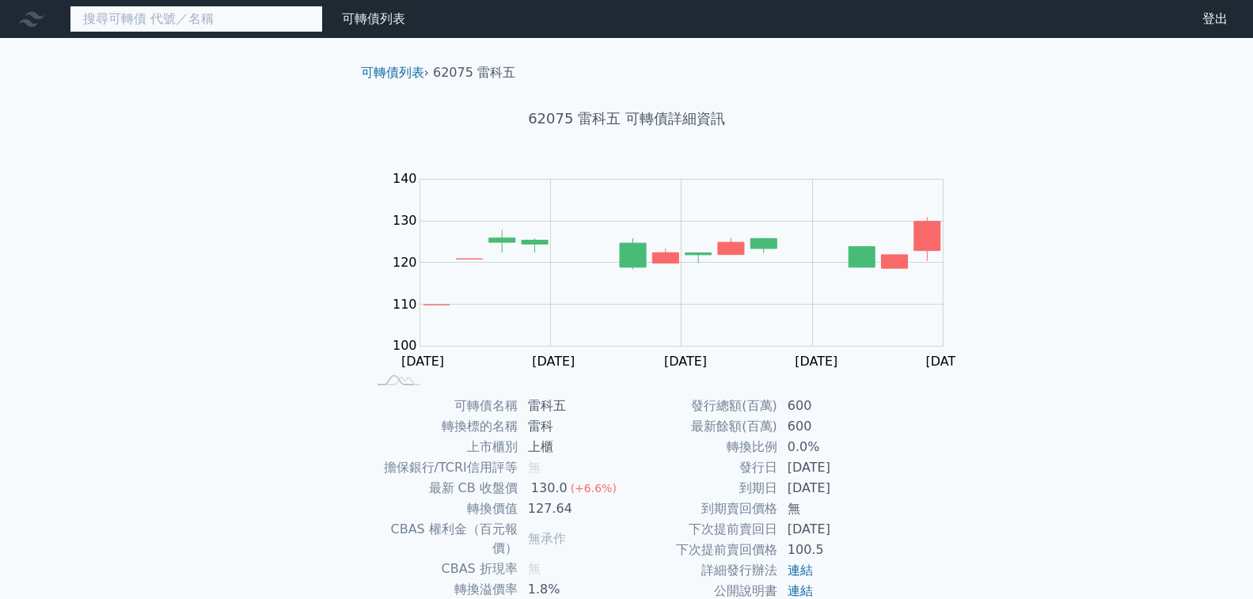
click at [108, 22] on input at bounding box center [196, 19] width 253 height 27
paste input "雷科"
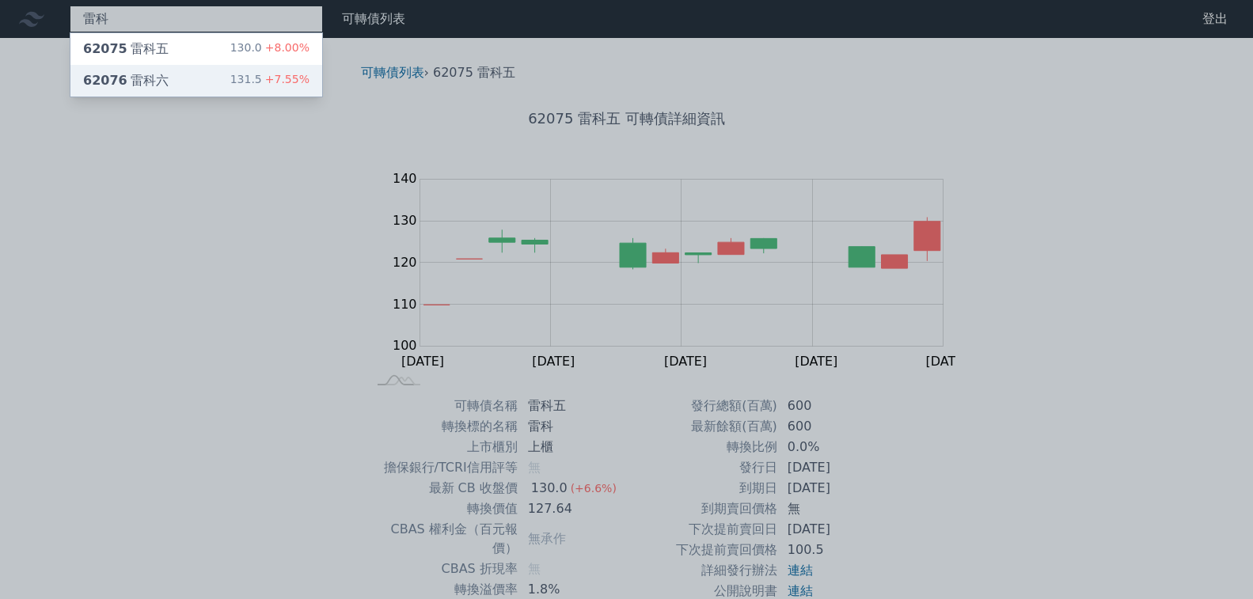
type input "雷科"
click at [116, 74] on div "62076 雷科六" at bounding box center [125, 80] width 85 height 19
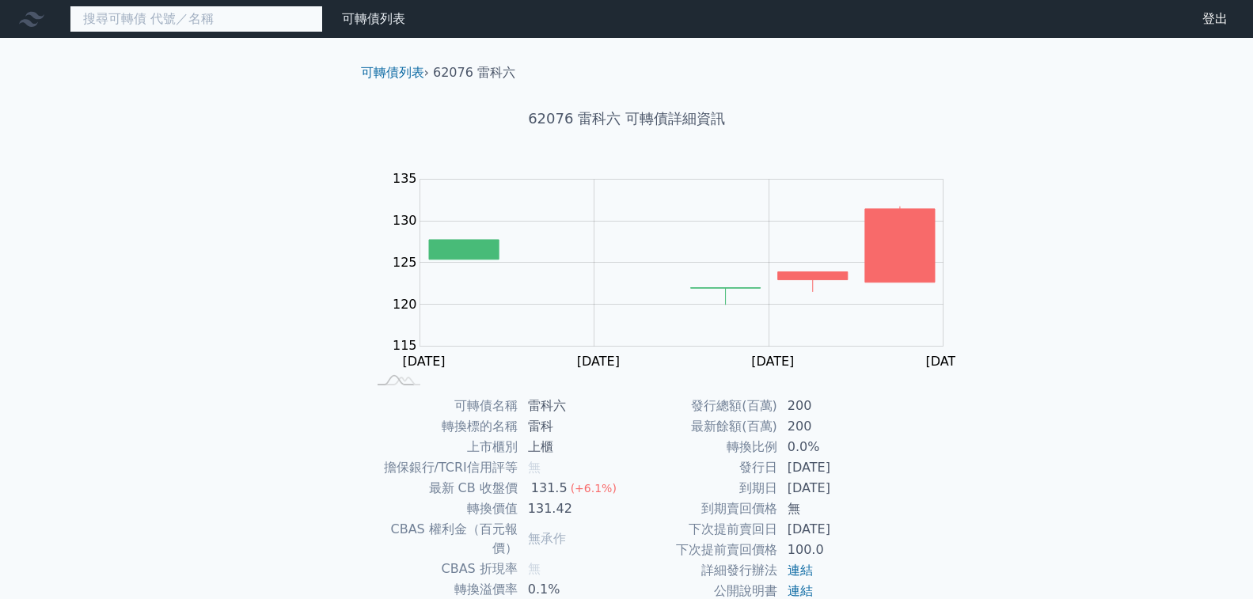
click at [110, 17] on input at bounding box center [196, 19] width 253 height 27
paste input "雷科"
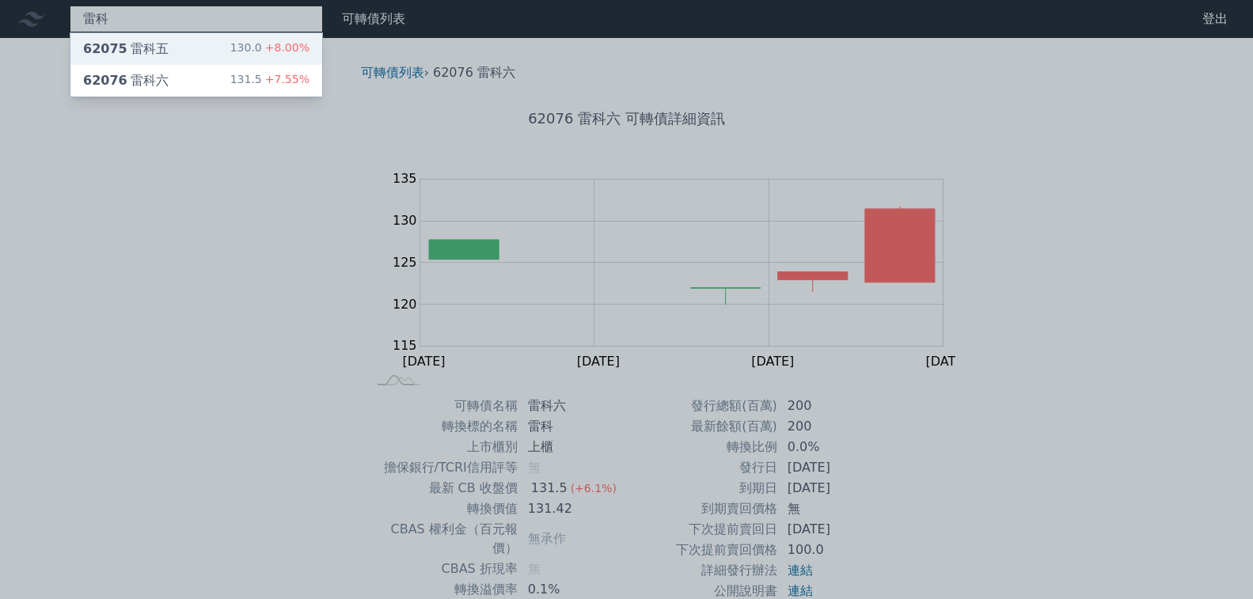
type input "雷科"
click at [112, 44] on div "62075 雷科五" at bounding box center [125, 49] width 85 height 19
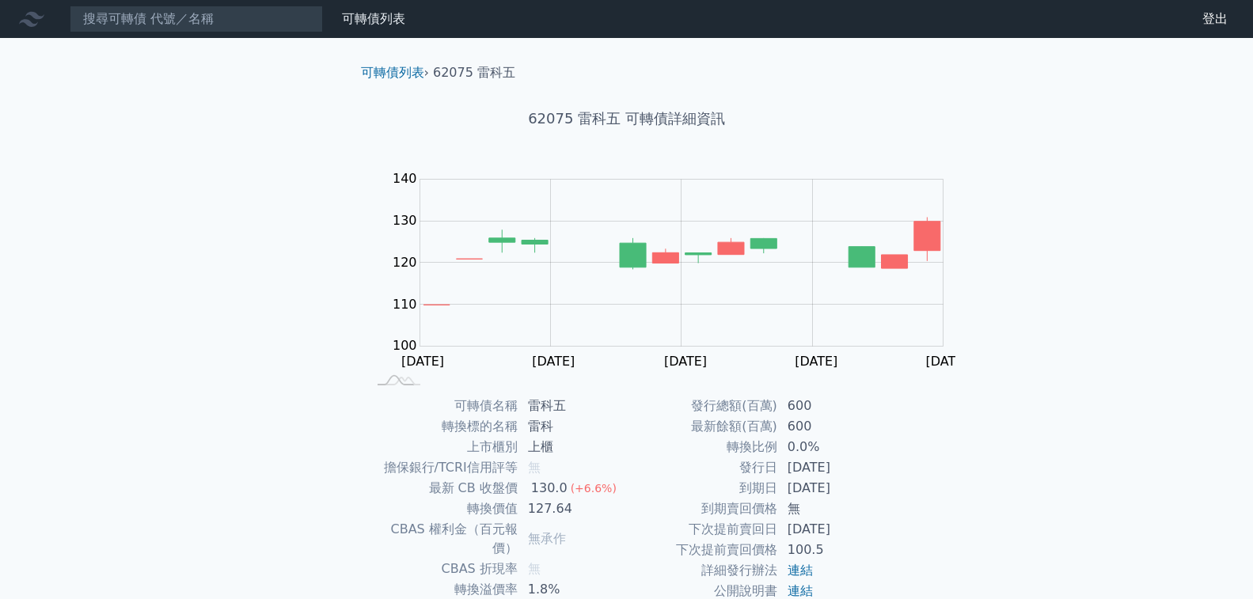
scroll to position [292, 0]
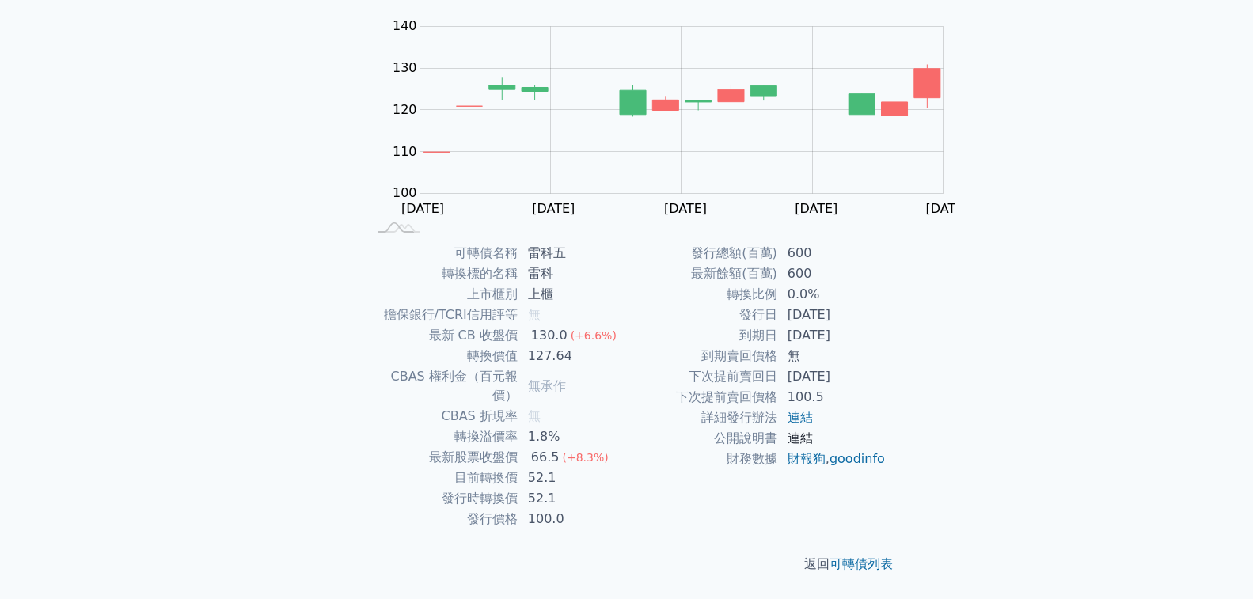
click at [787, 445] on link "連結" at bounding box center [799, 437] width 25 height 15
